Goal: Answer question/provide support

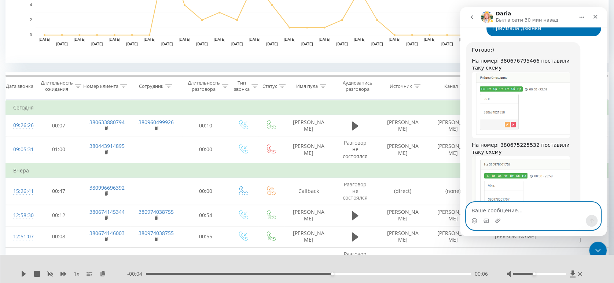
scroll to position [640, 0]
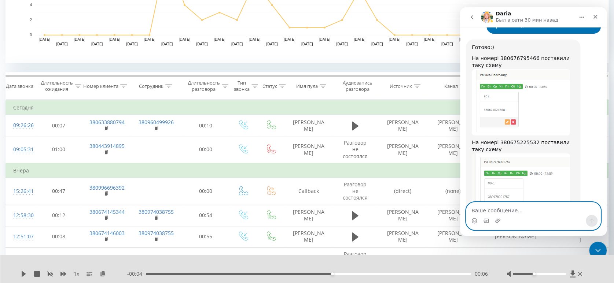
click at [514, 208] on textarea "Ваше сообщение..." at bounding box center [533, 209] width 134 height 12
type textarea "ні, дякую Вам !)"
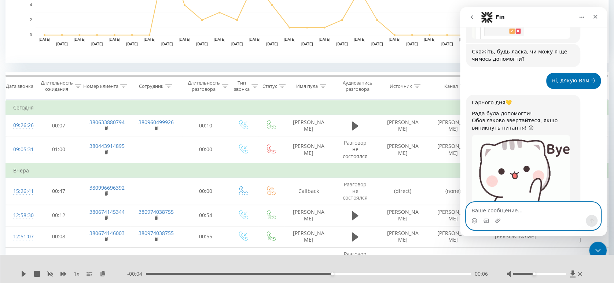
scroll to position [884, 0]
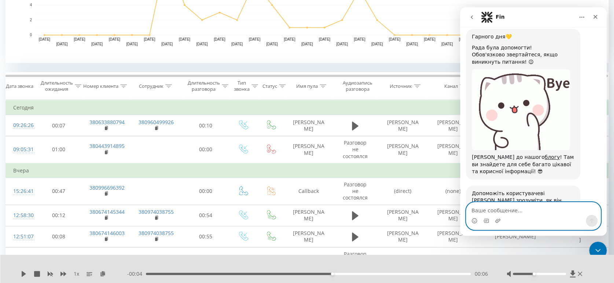
click at [516, 208] on textarea "Ваше сообщение..." at bounding box center [533, 209] width 134 height 12
click at [550, 237] on span "Великолепно" at bounding box center [551, 243] width 13 height 13
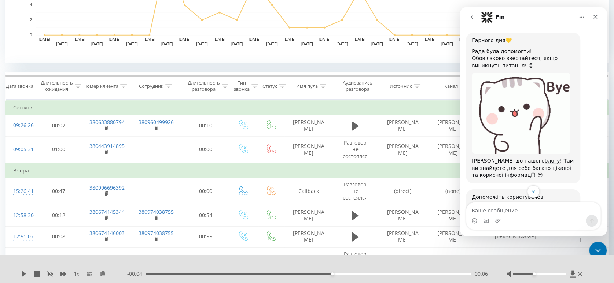
scroll to position [904, 0]
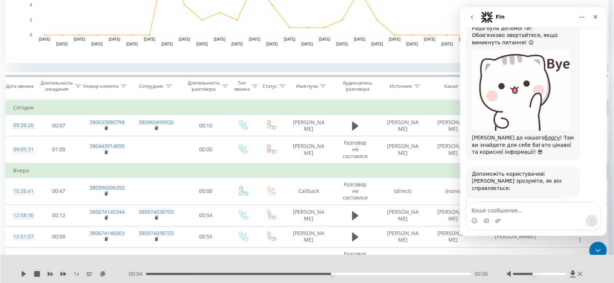
click at [471, 20] on icon "go back" at bounding box center [472, 17] width 6 height 6
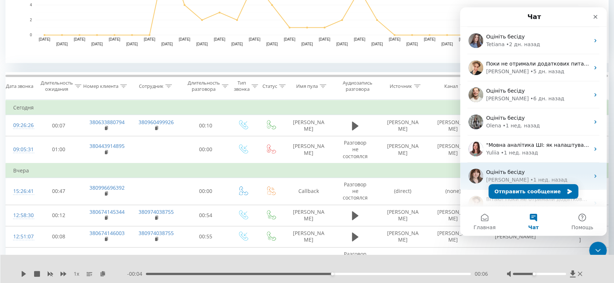
scroll to position [66, 0]
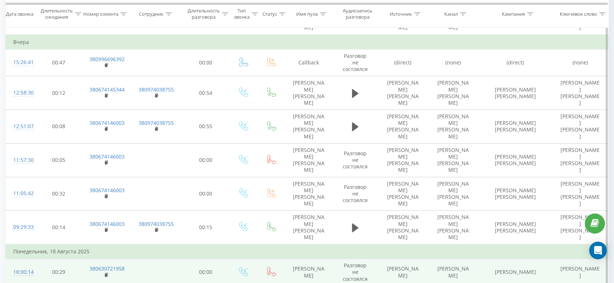
scroll to position [407, 0]
